Goal: Information Seeking & Learning: Learn about a topic

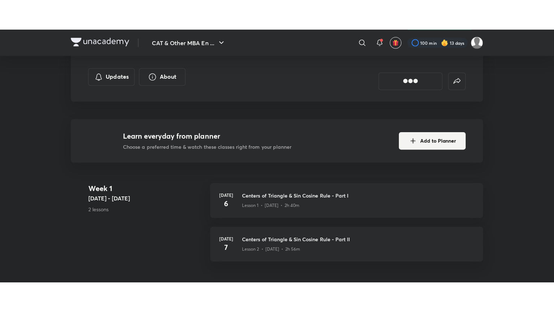
scroll to position [176, 0]
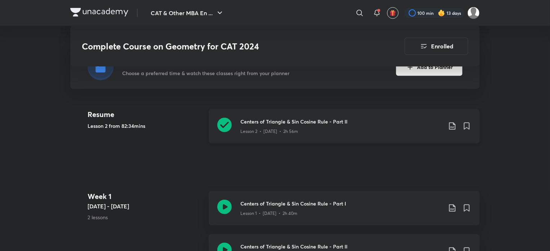
click at [228, 121] on icon at bounding box center [224, 125] width 14 height 14
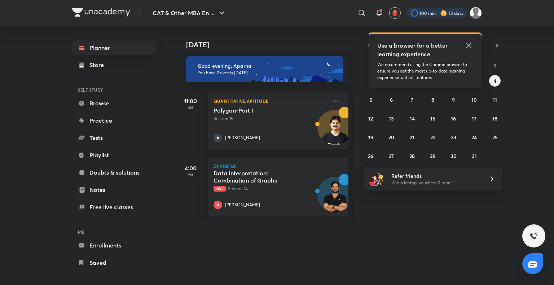
click at [450, 14] on div at bounding box center [436, 13] width 60 height 10
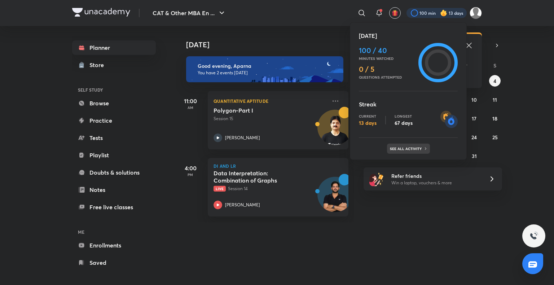
click at [404, 153] on div "See all activity" at bounding box center [408, 149] width 43 height 10
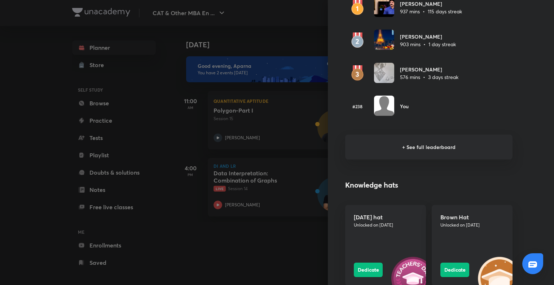
scroll to position [477, 0]
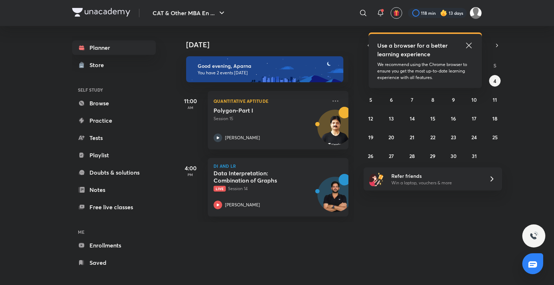
click at [444, 11] on img at bounding box center [443, 12] width 7 height 7
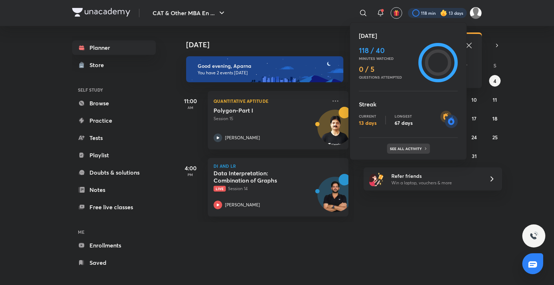
click at [411, 150] on p "See all activity" at bounding box center [407, 148] width 34 height 4
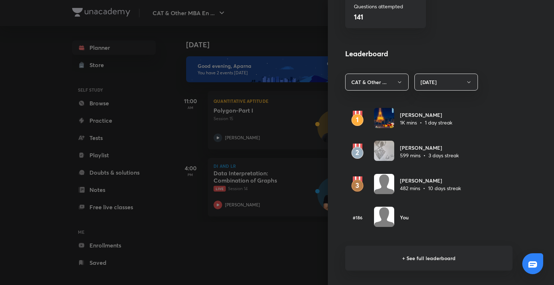
scroll to position [368, 0]
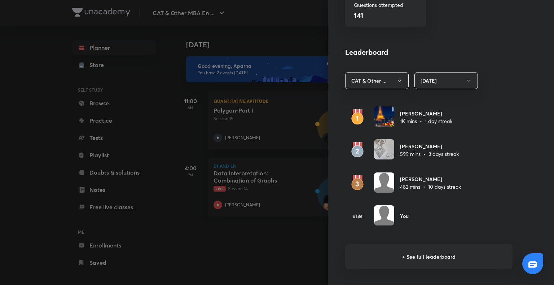
click at [411, 252] on h6 "+ See full leaderboard" at bounding box center [428, 256] width 167 height 25
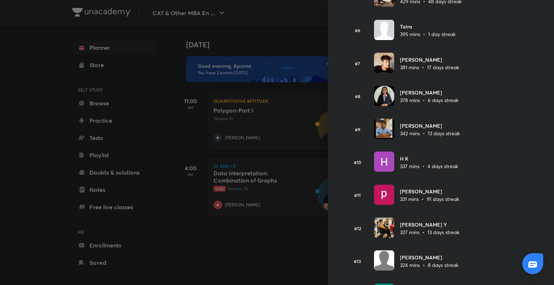
scroll to position [204, 0]
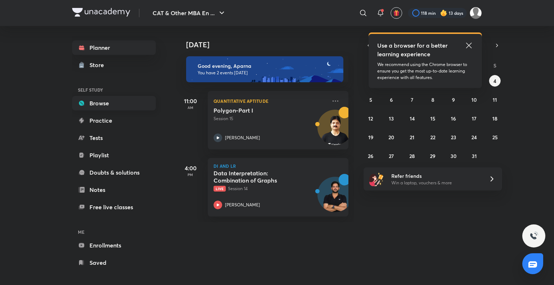
click at [117, 104] on link "Browse" at bounding box center [114, 103] width 84 height 14
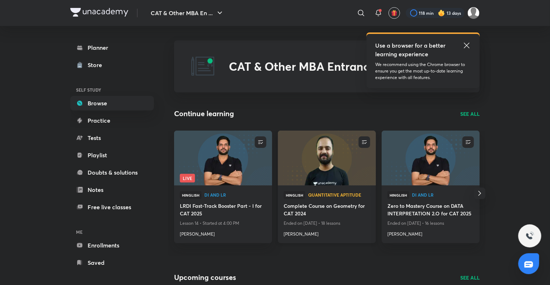
click at [343, 168] on img at bounding box center [327, 158] width 100 height 56
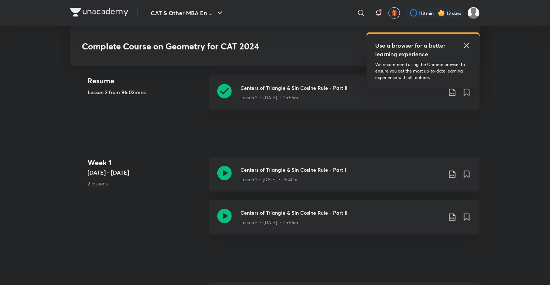
scroll to position [325, 0]
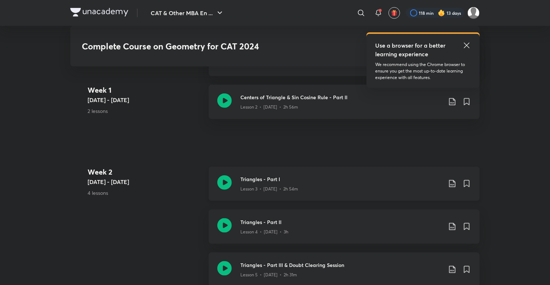
click at [222, 181] on icon at bounding box center [224, 182] width 14 height 14
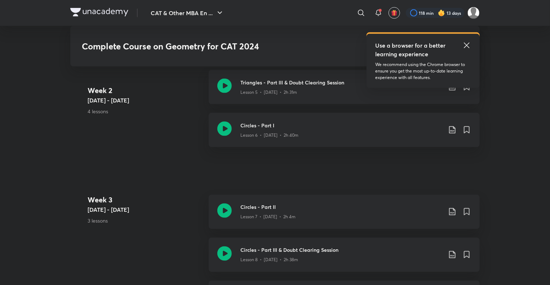
scroll to position [507, 0]
click at [226, 129] on icon at bounding box center [224, 128] width 14 height 14
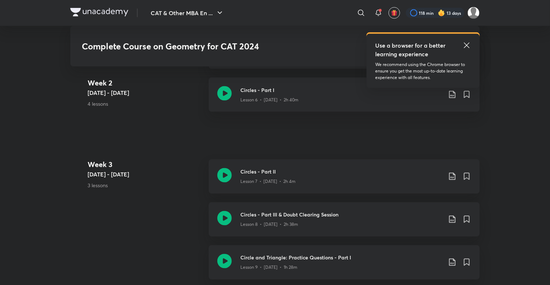
scroll to position [543, 0]
click at [228, 174] on icon at bounding box center [224, 174] width 14 height 14
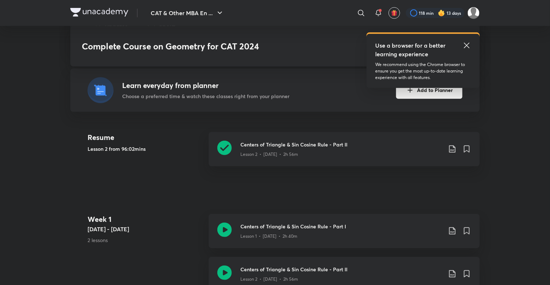
scroll to position [148, 0]
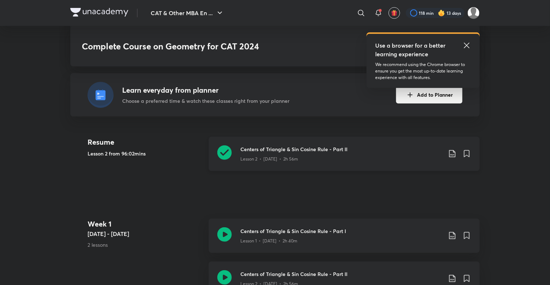
click at [224, 149] on icon at bounding box center [224, 152] width 14 height 14
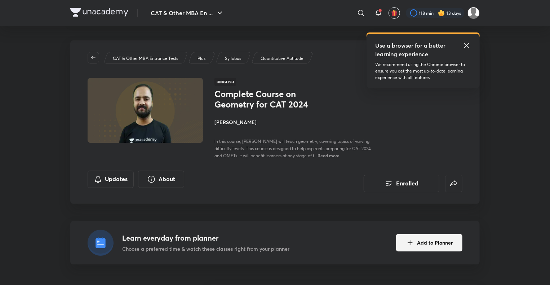
scroll to position [144, 0]
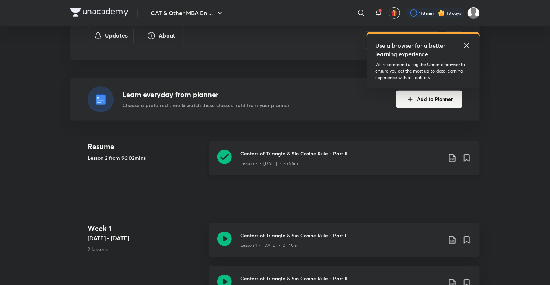
click at [226, 155] on icon at bounding box center [224, 157] width 14 height 14
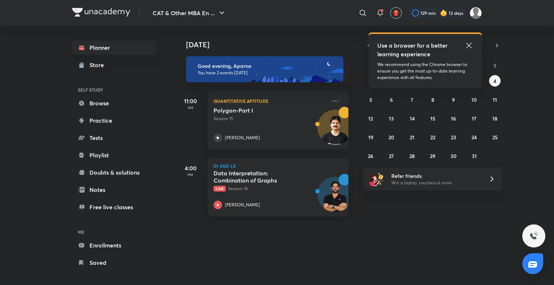
click at [60, 135] on div "CAT & Other MBA En ... ​ Use a browser for a better learning experience We reco…" at bounding box center [277, 142] width 554 height 285
click at [104, 103] on link "Browse" at bounding box center [114, 103] width 84 height 14
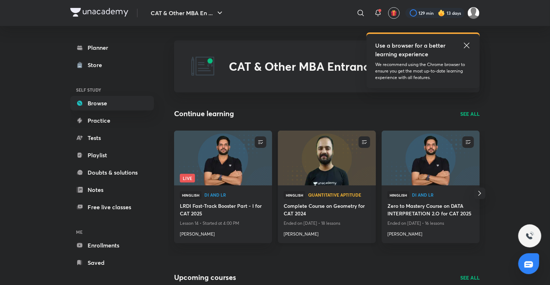
click at [309, 173] on img at bounding box center [327, 158] width 100 height 56
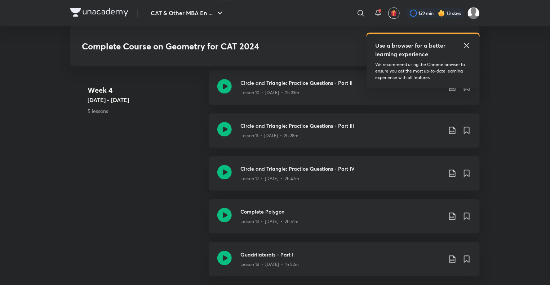
scroll to position [802, 0]
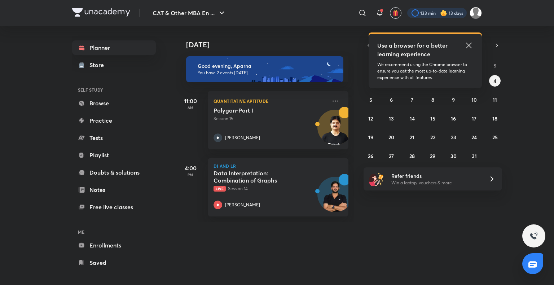
click at [439, 12] on div at bounding box center [437, 13] width 60 height 10
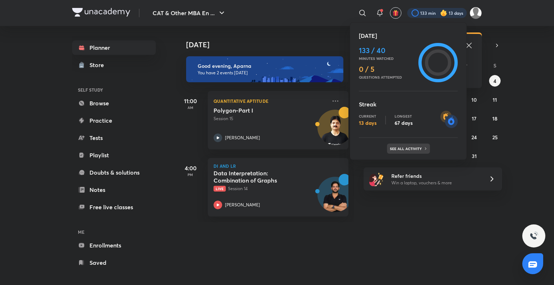
click at [406, 149] on p "See all activity" at bounding box center [407, 148] width 34 height 4
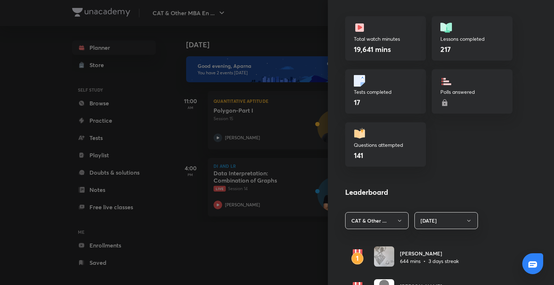
scroll to position [357, 0]
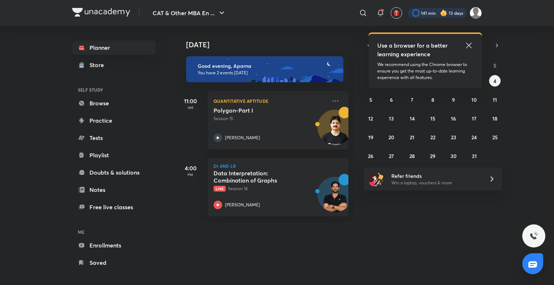
click at [438, 15] on div at bounding box center [437, 13] width 59 height 10
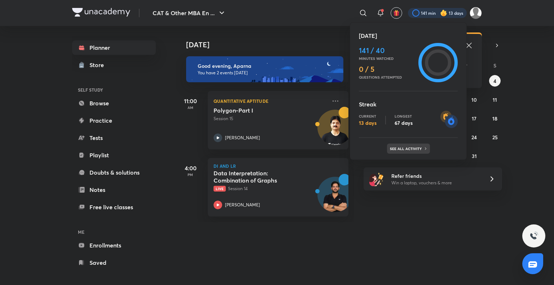
click at [415, 145] on div "See all activity" at bounding box center [408, 149] width 43 height 10
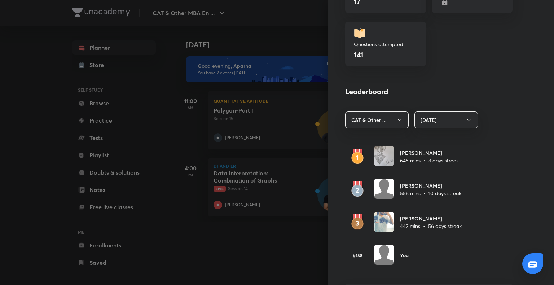
scroll to position [329, 0]
click at [239, 254] on div at bounding box center [277, 142] width 554 height 285
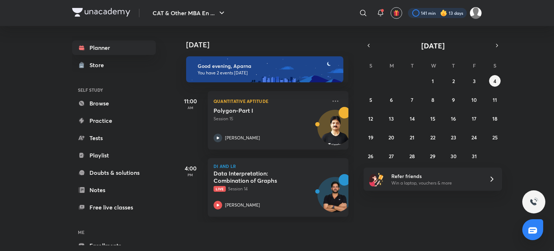
click at [429, 11] on div at bounding box center [437, 13] width 59 height 10
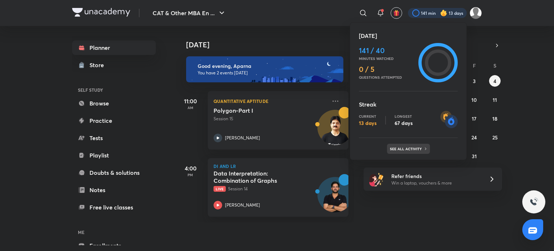
click at [410, 148] on p "See all activity" at bounding box center [407, 148] width 34 height 4
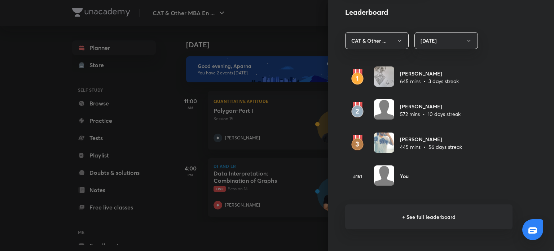
scroll to position [408, 0]
click at [407, 217] on h6 "+ See full leaderboard" at bounding box center [428, 216] width 167 height 25
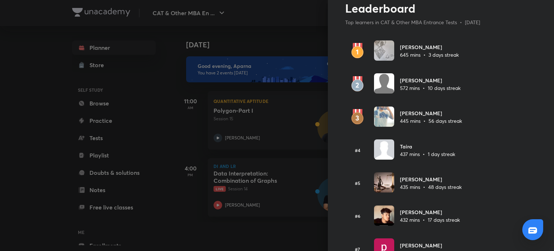
scroll to position [0, 0]
